Goal: Check status: Check status

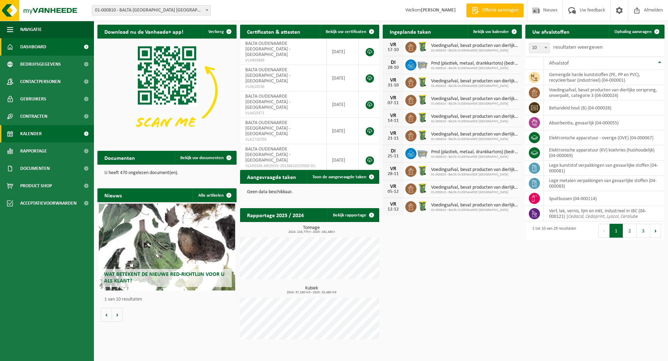
click at [45, 133] on link "Kalender" at bounding box center [47, 133] width 94 height 17
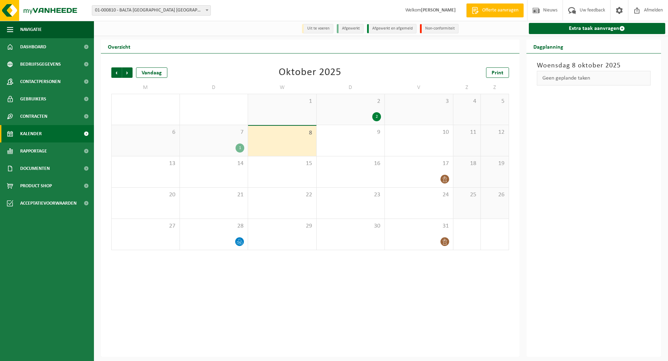
click at [223, 150] on div "1" at bounding box center [213, 148] width 61 height 9
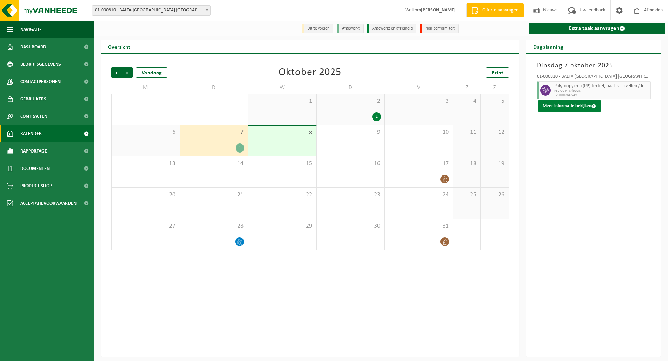
click at [575, 105] on button "Meer informatie bekijken" at bounding box center [570, 106] width 64 height 11
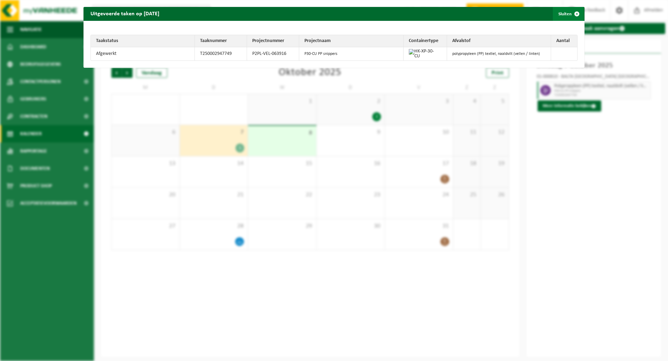
click at [555, 10] on button "Sluiten" at bounding box center [568, 14] width 31 height 14
